Goal: Navigation & Orientation: Find specific page/section

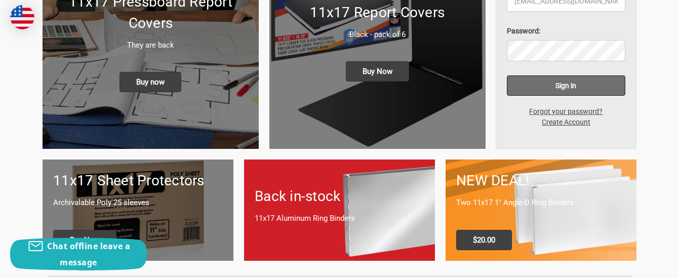
click at [553, 86] on input "Sign in" at bounding box center [566, 85] width 119 height 20
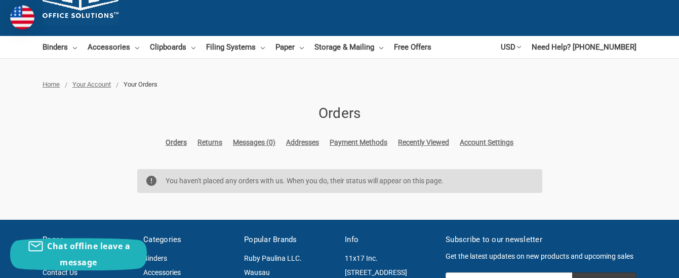
scroll to position [52, 0]
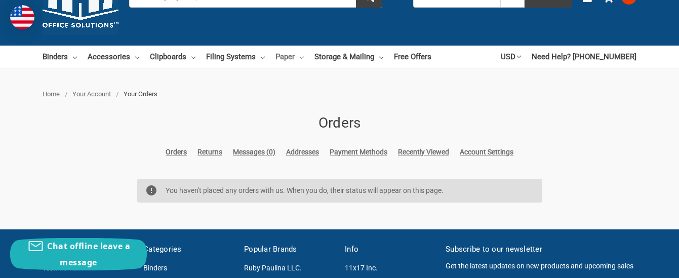
click at [292, 54] on link "Paper" at bounding box center [289, 57] width 28 height 22
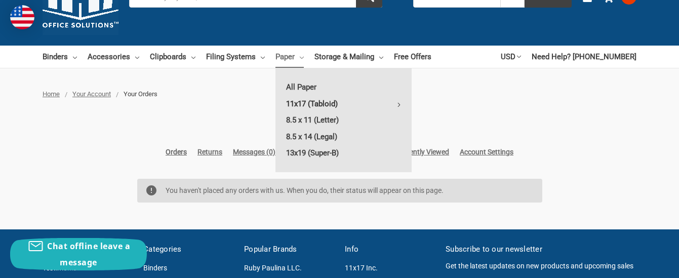
click at [299, 103] on link "11x17 (Tabloid)" at bounding box center [343, 104] width 136 height 16
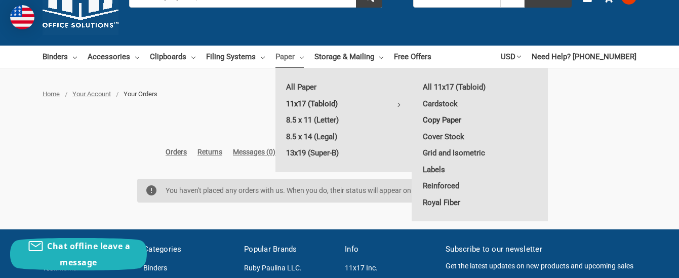
click at [440, 118] on link "Copy Paper" at bounding box center [480, 120] width 136 height 16
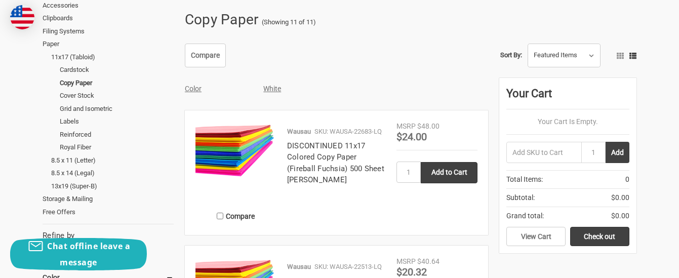
scroll to position [103, 0]
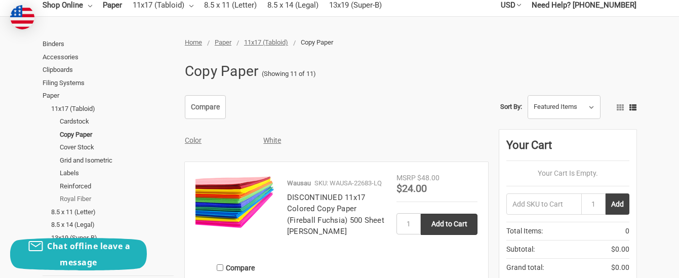
click at [62, 201] on link "Royal Fiber" at bounding box center [117, 198] width 114 height 13
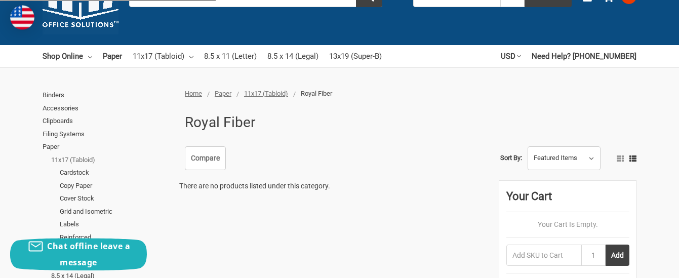
scroll to position [52, 0]
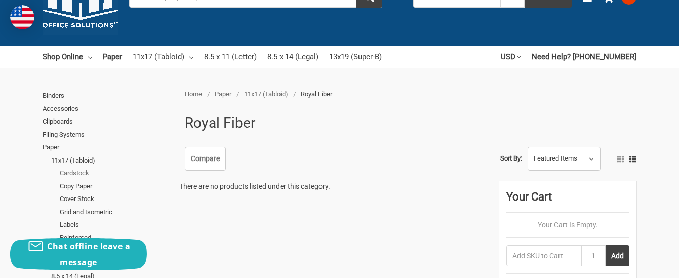
click at [60, 172] on link "Cardstock" at bounding box center [117, 173] width 114 height 13
